Goal: Contribute content

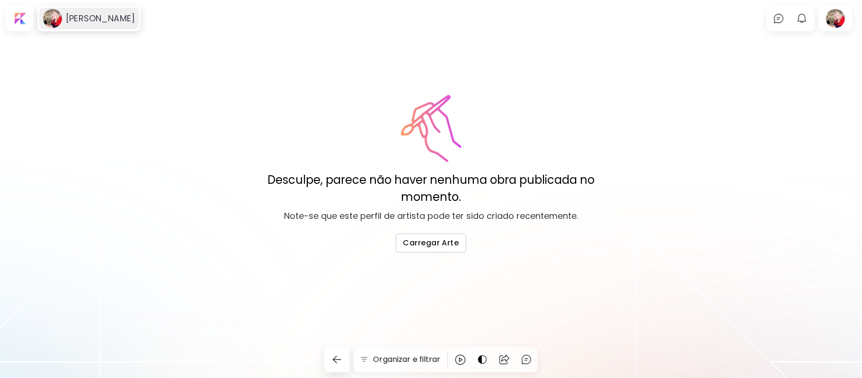
click at [53, 16] on image at bounding box center [52, 18] width 19 height 19
click at [837, 16] on div at bounding box center [835, 19] width 30 height 22
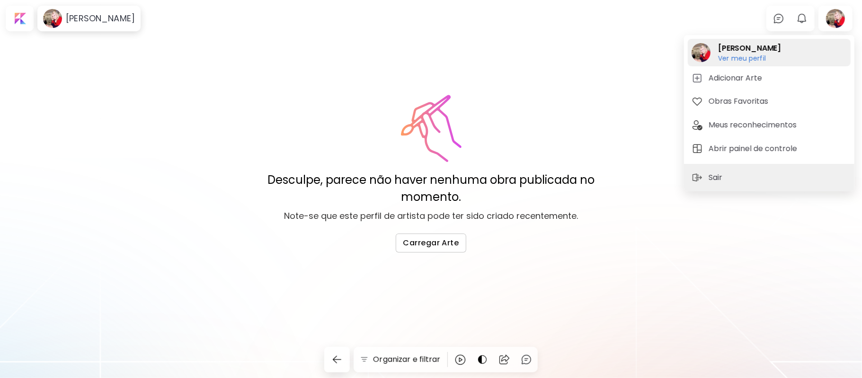
click at [748, 58] on h6 "Ver meu perfil" at bounding box center [749, 58] width 63 height 9
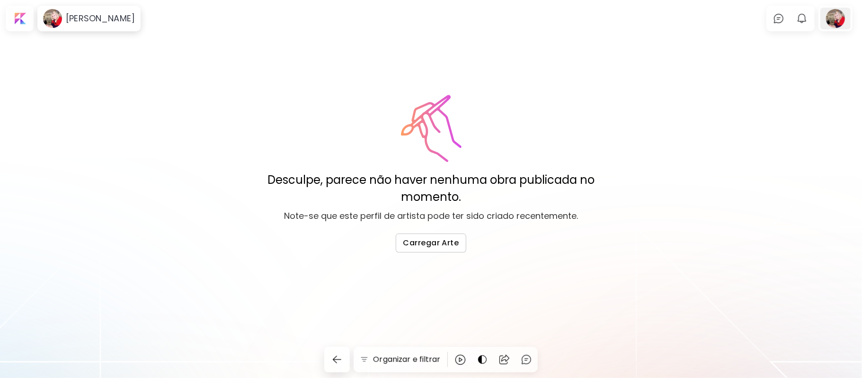
click at [839, 14] on div at bounding box center [835, 19] width 30 height 22
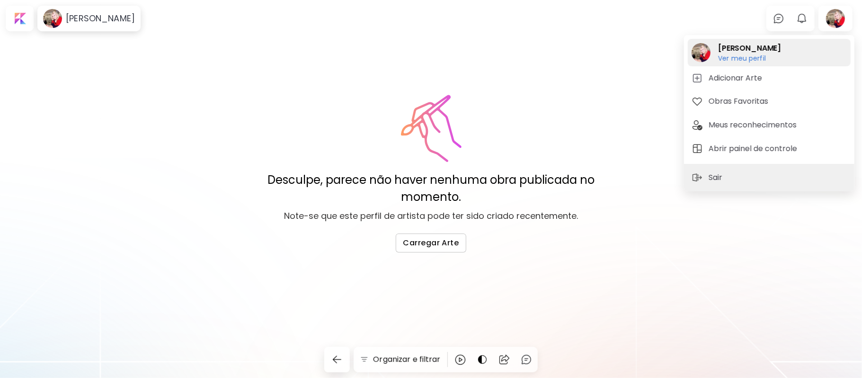
click at [742, 58] on h6 "Ver meu perfil" at bounding box center [749, 58] width 63 height 9
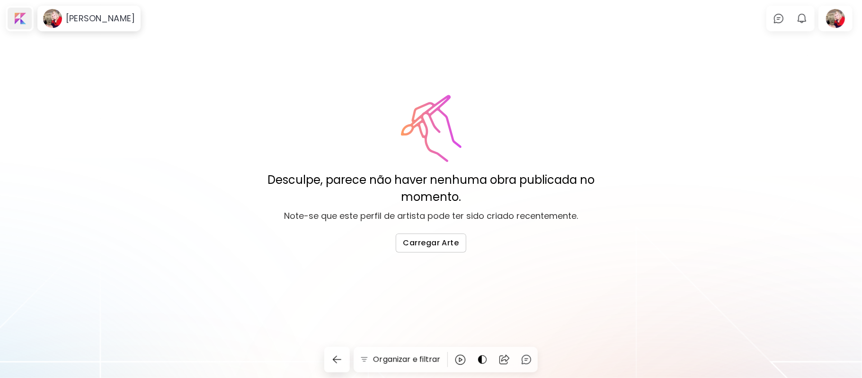
click at [22, 16] on div at bounding box center [20, 19] width 24 height 22
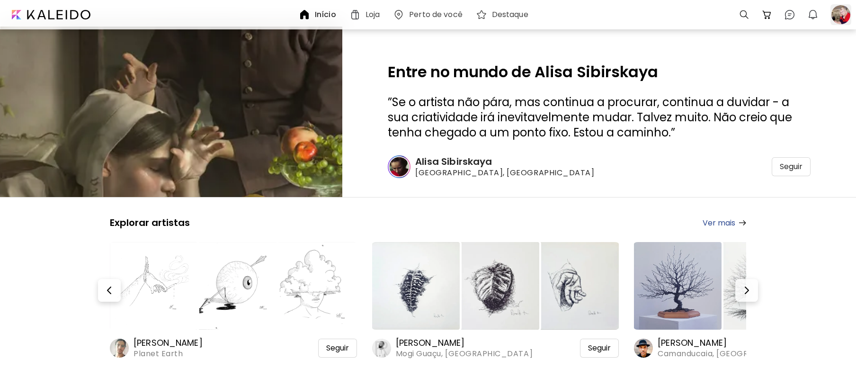
click at [838, 11] on div at bounding box center [840, 14] width 21 height 21
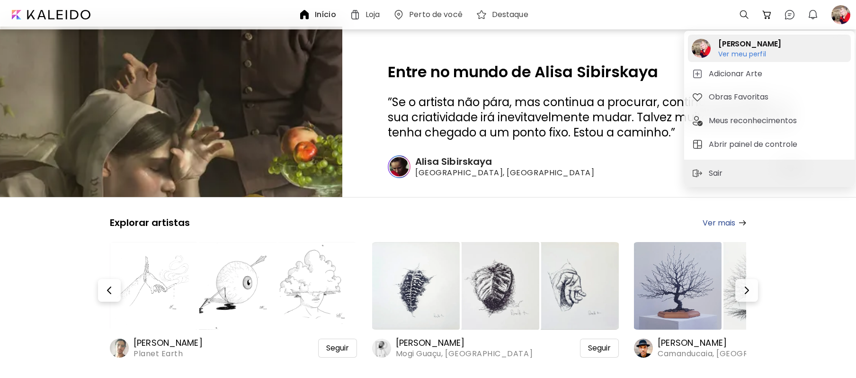
click at [738, 54] on h6 "Ver meu perfil" at bounding box center [749, 54] width 63 height 9
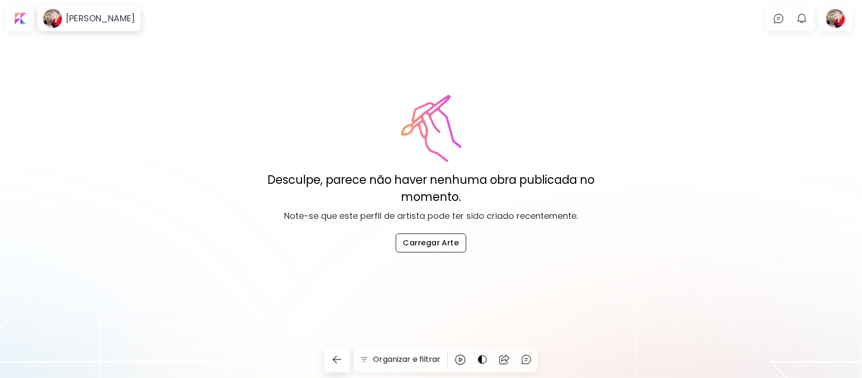
click at [445, 241] on span "Carregar Arte" at bounding box center [431, 243] width 56 height 10
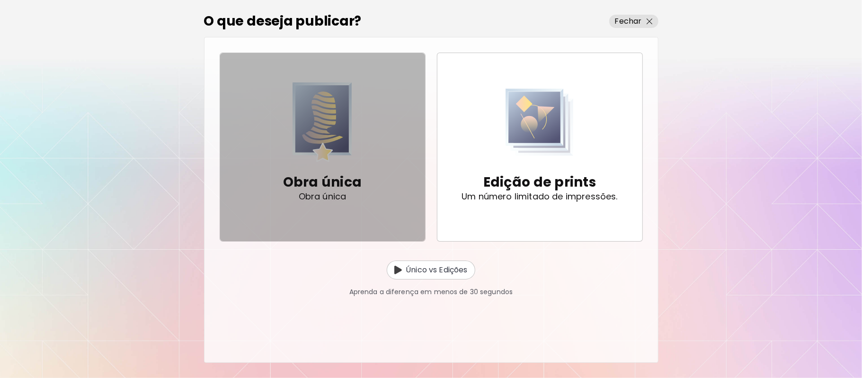
click at [326, 203] on div "Obra única Obra única" at bounding box center [322, 187] width 79 height 50
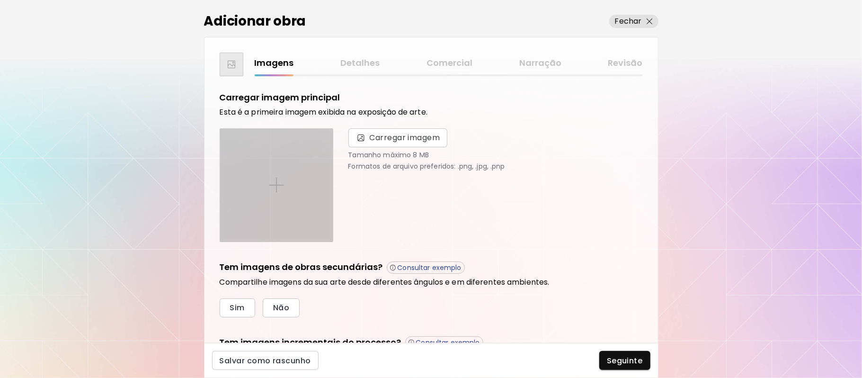
click at [271, 187] on img at bounding box center [276, 185] width 15 height 15
click at [0, 0] on input "file" at bounding box center [0, 0] width 0 height 0
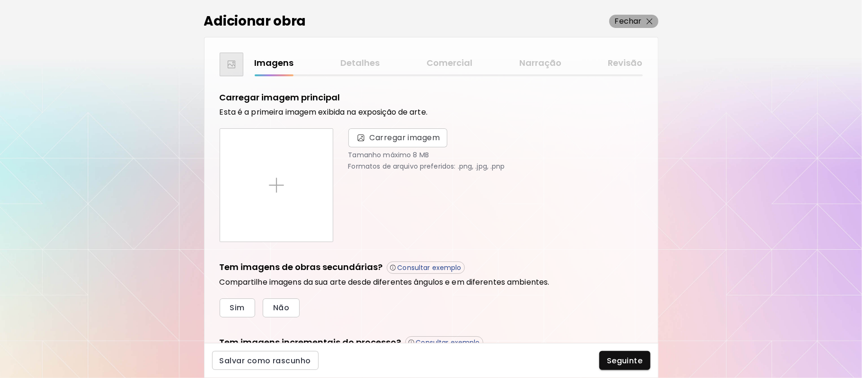
click at [636, 22] on p "Fechar" at bounding box center [628, 21] width 27 height 11
